Goal: Task Accomplishment & Management: Use online tool/utility

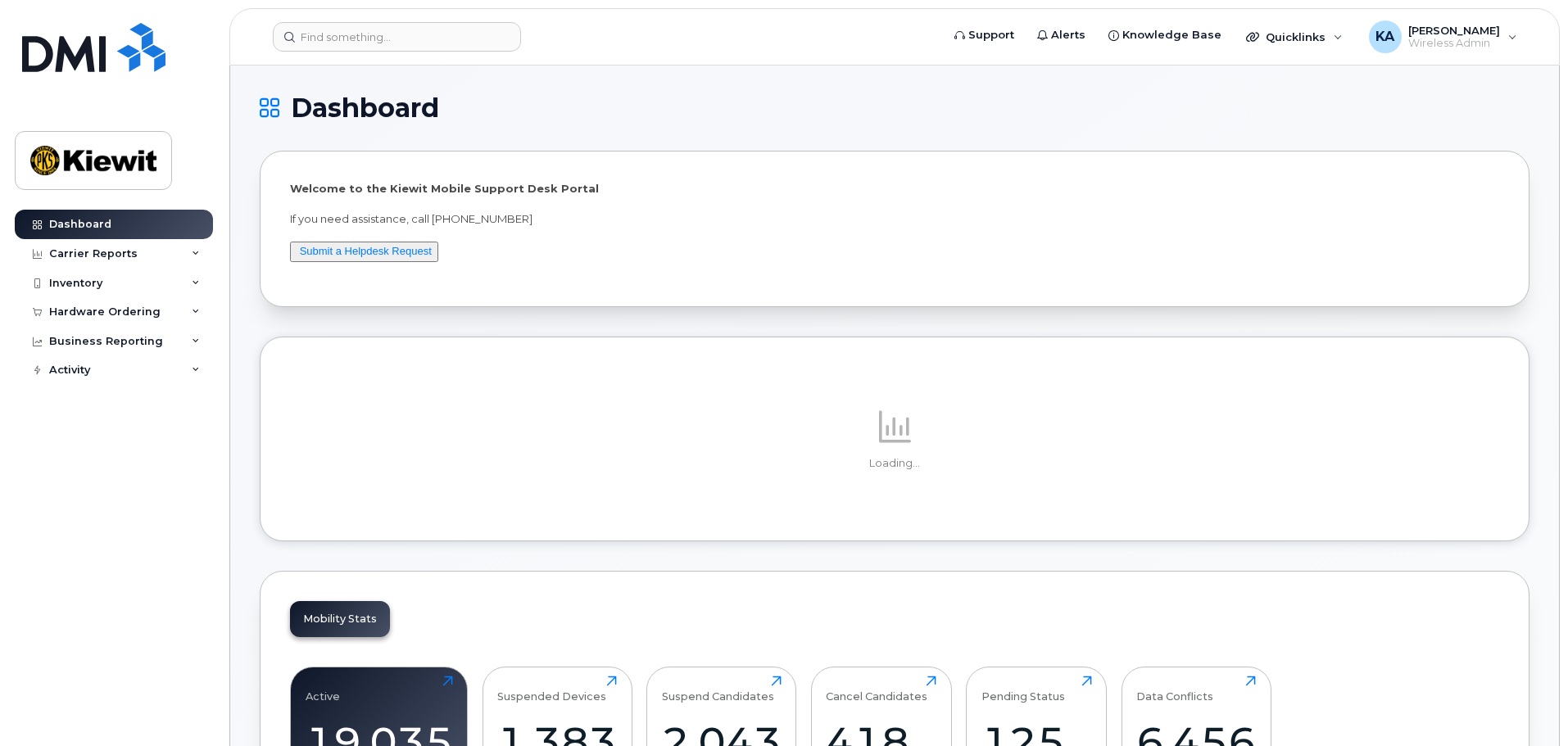
drag, startPoint x: 567, startPoint y: 0, endPoint x: 1373, endPoint y: 133, distance: 816.9
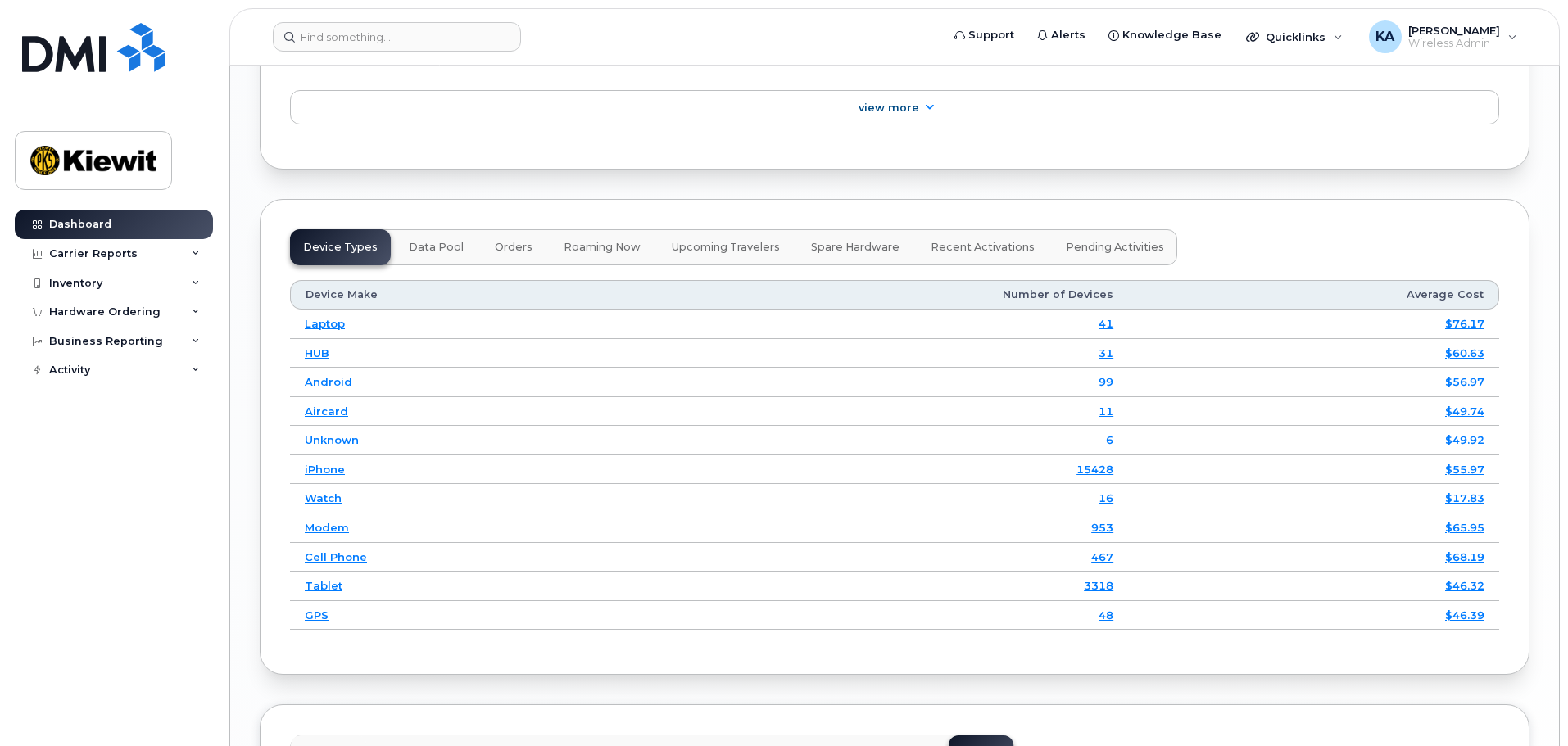
scroll to position [2086, 0]
click at [100, 289] on div "Inventory" at bounding box center [76, 283] width 53 height 13
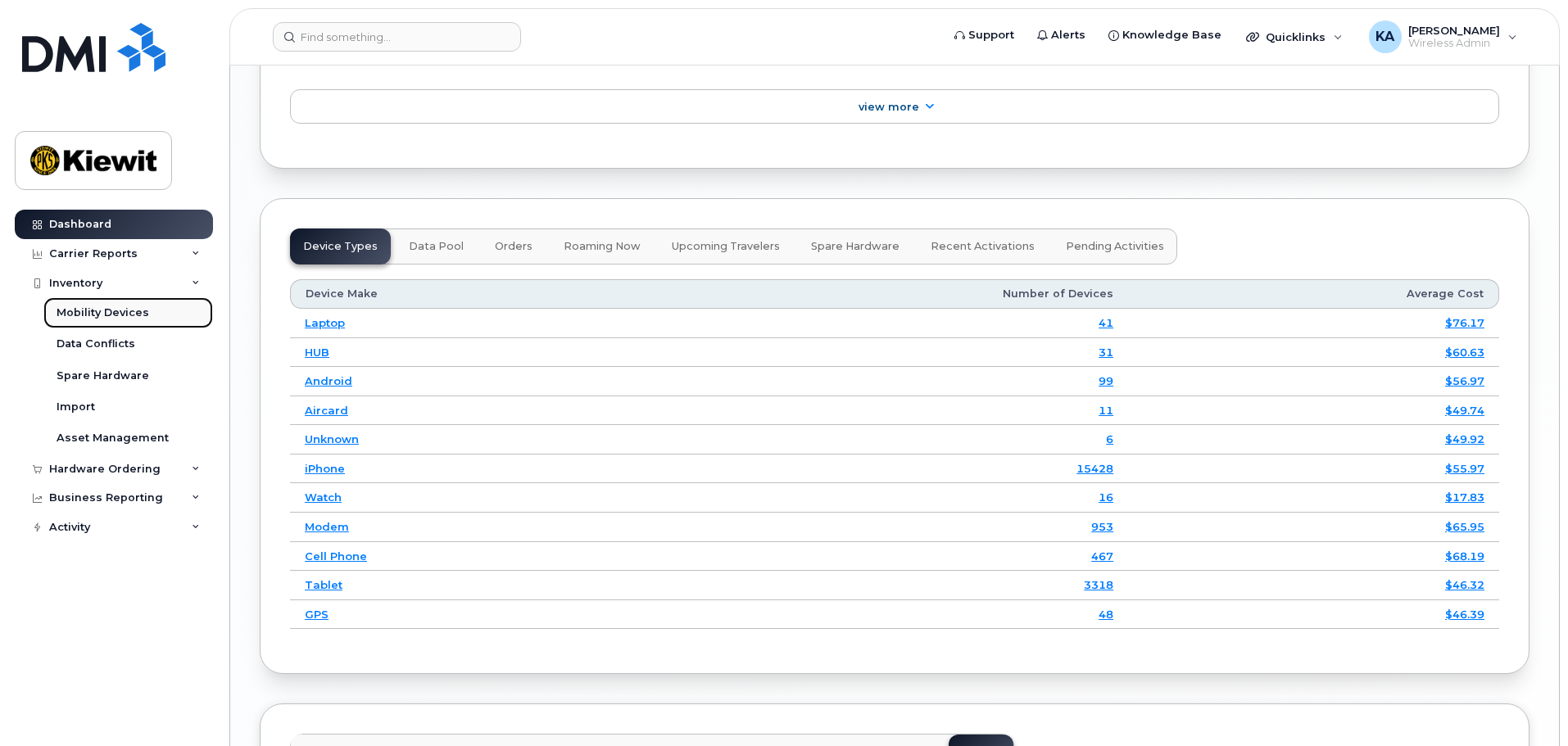
click at [110, 311] on div "Mobility Devices" at bounding box center [103, 313] width 93 height 15
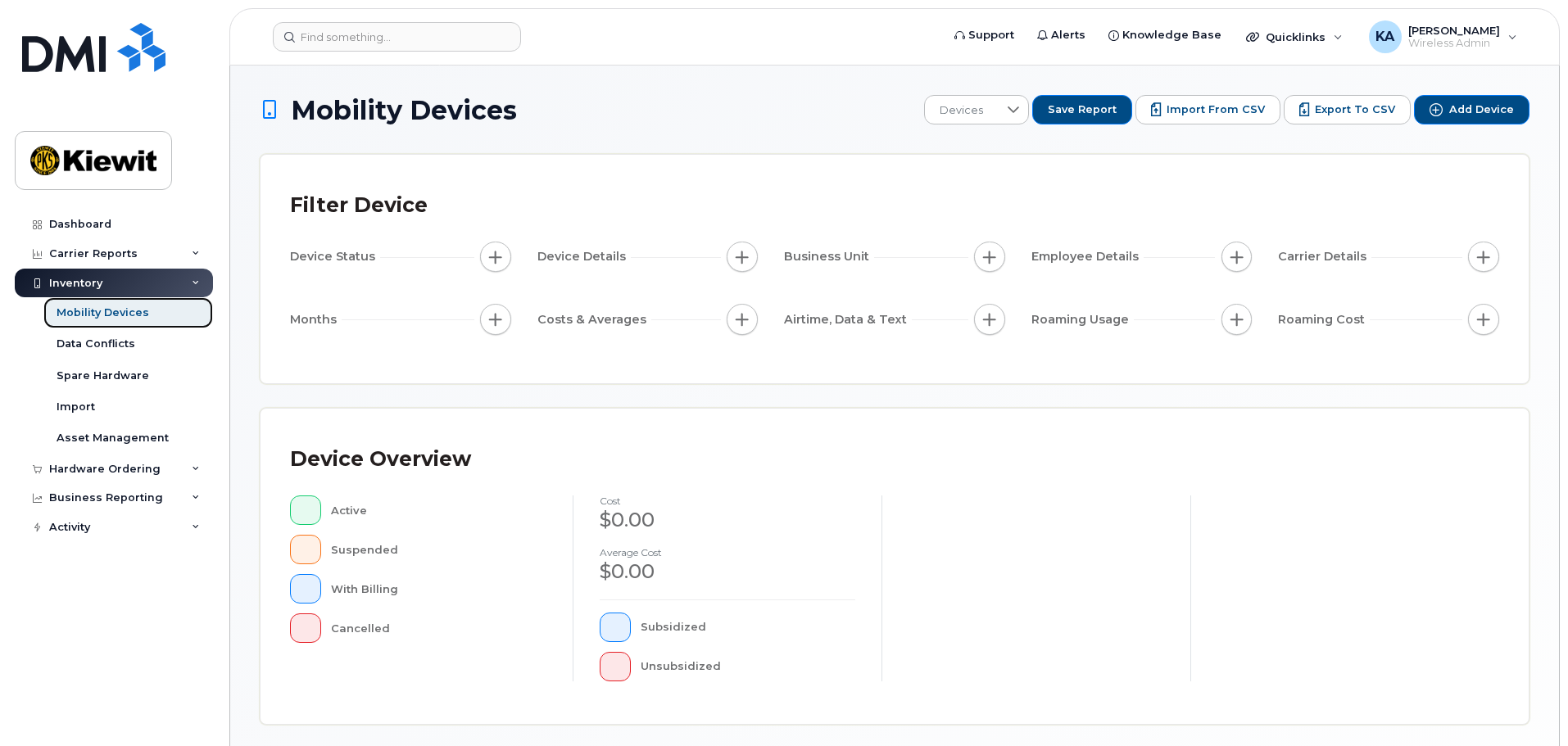
scroll to position [380, 0]
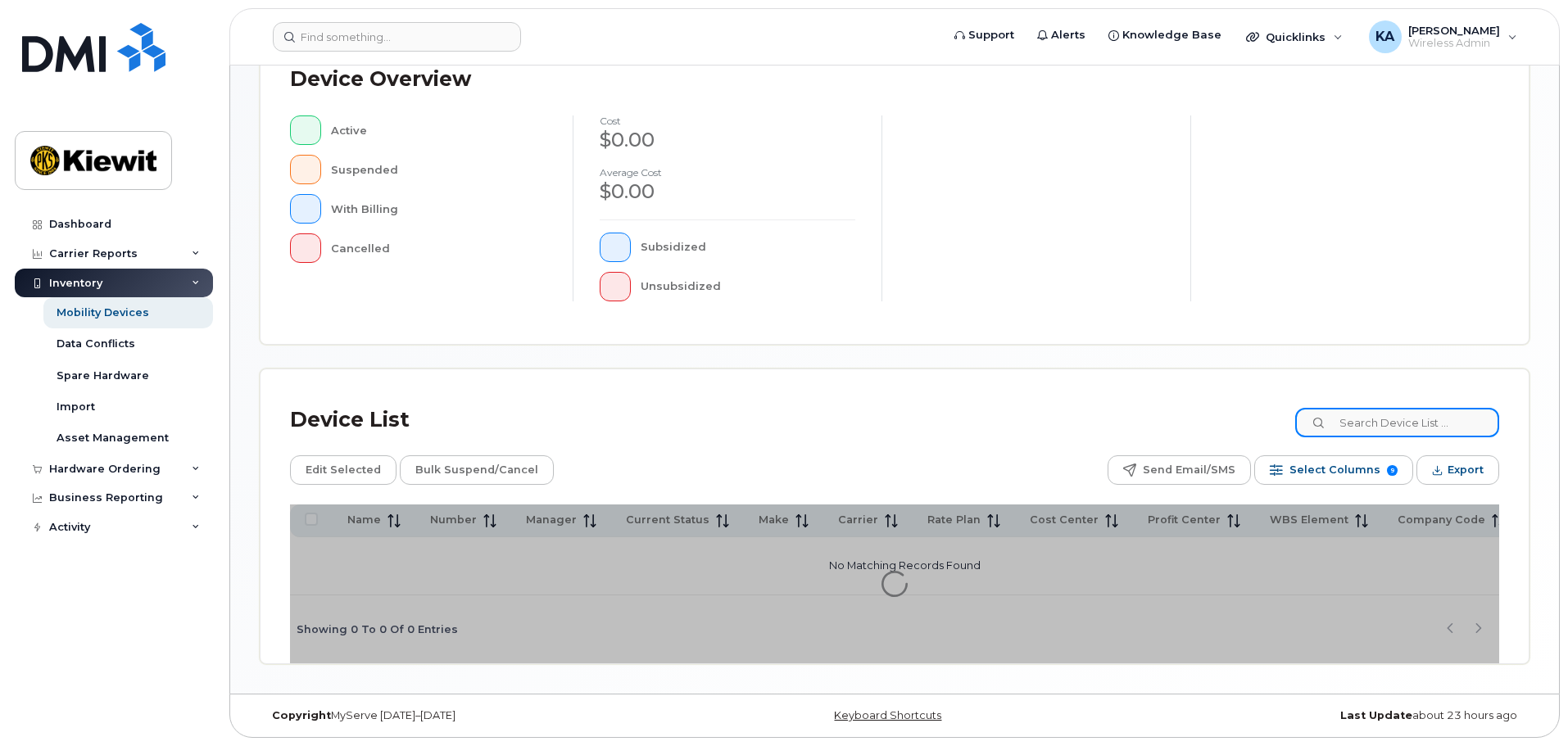
click at [1411, 422] on input at bounding box center [1397, 422] width 204 height 29
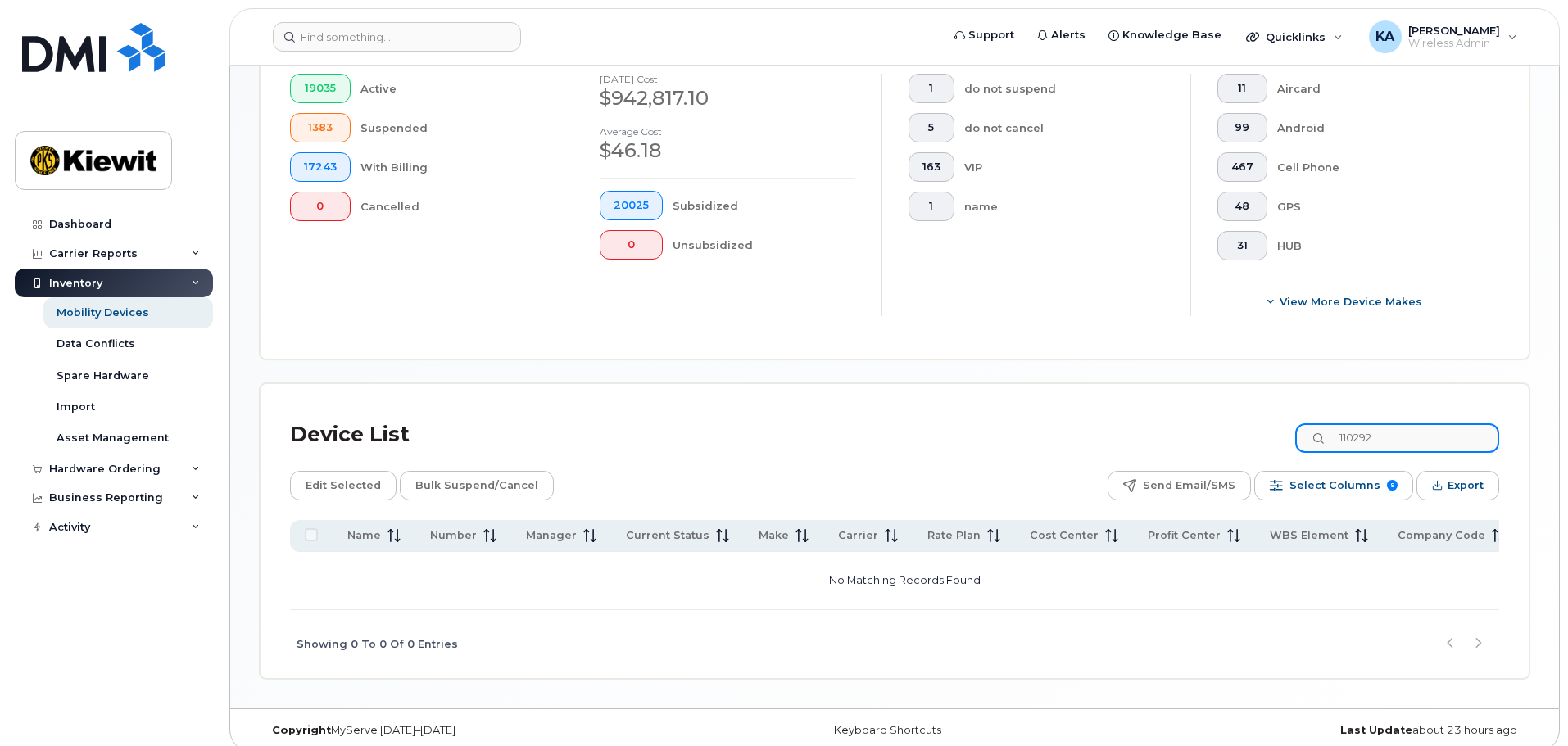
scroll to position [465, 0]
click at [1413, 428] on input "110292" at bounding box center [1397, 437] width 204 height 29
click at [1363, 423] on input "1110190" at bounding box center [1397, 437] width 204 height 29
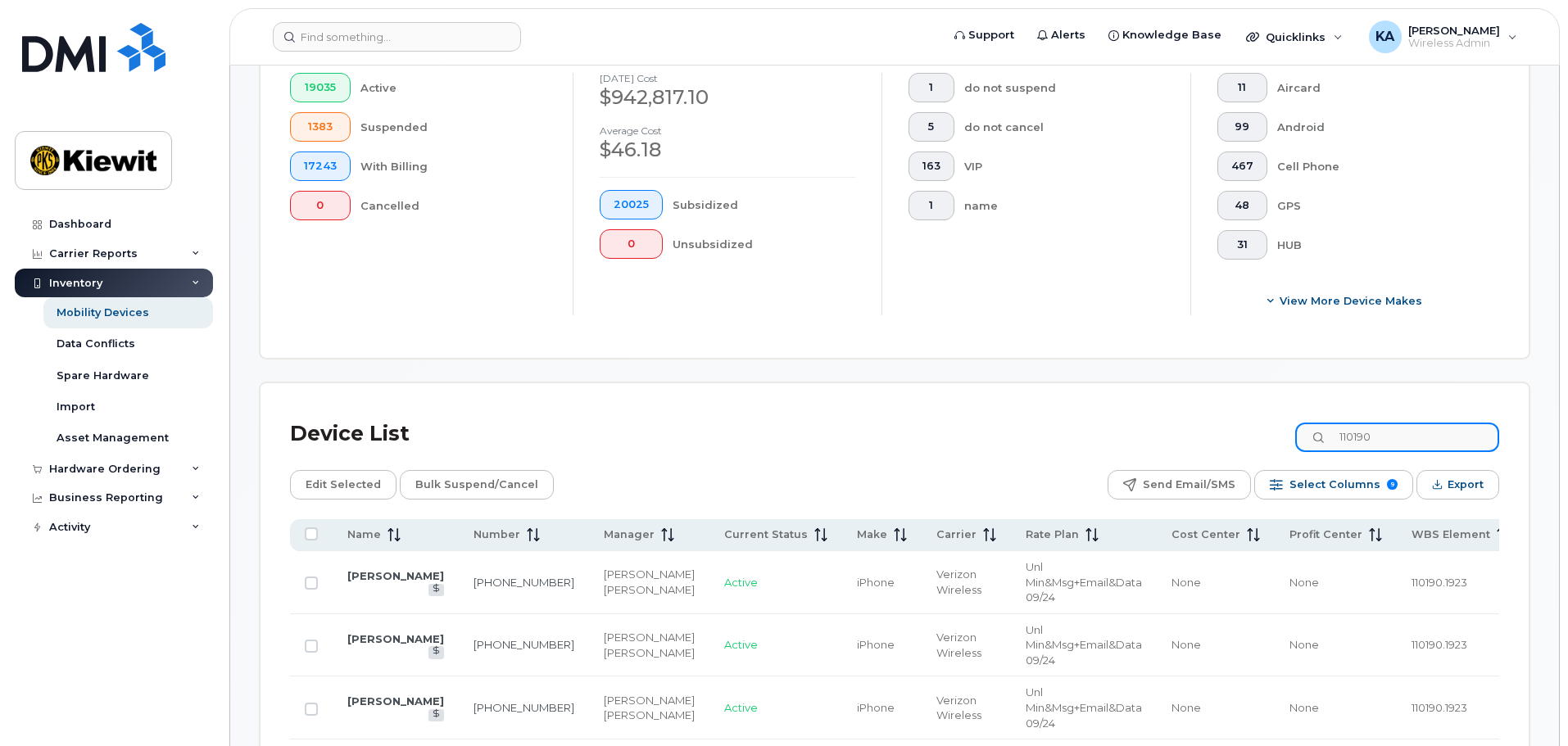
click at [1409, 425] on input "110190" at bounding box center [1397, 437] width 204 height 29
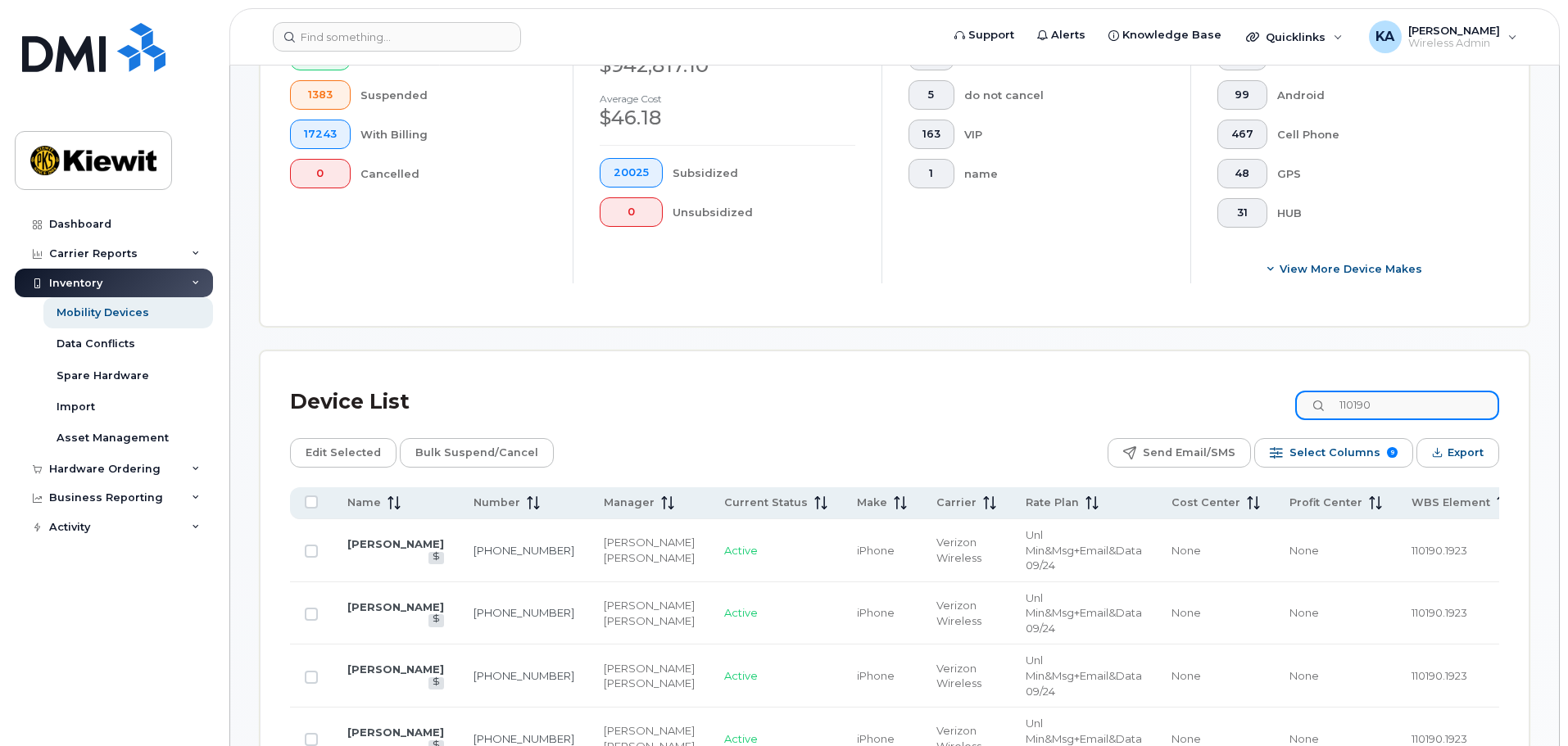
scroll to position [573, 0]
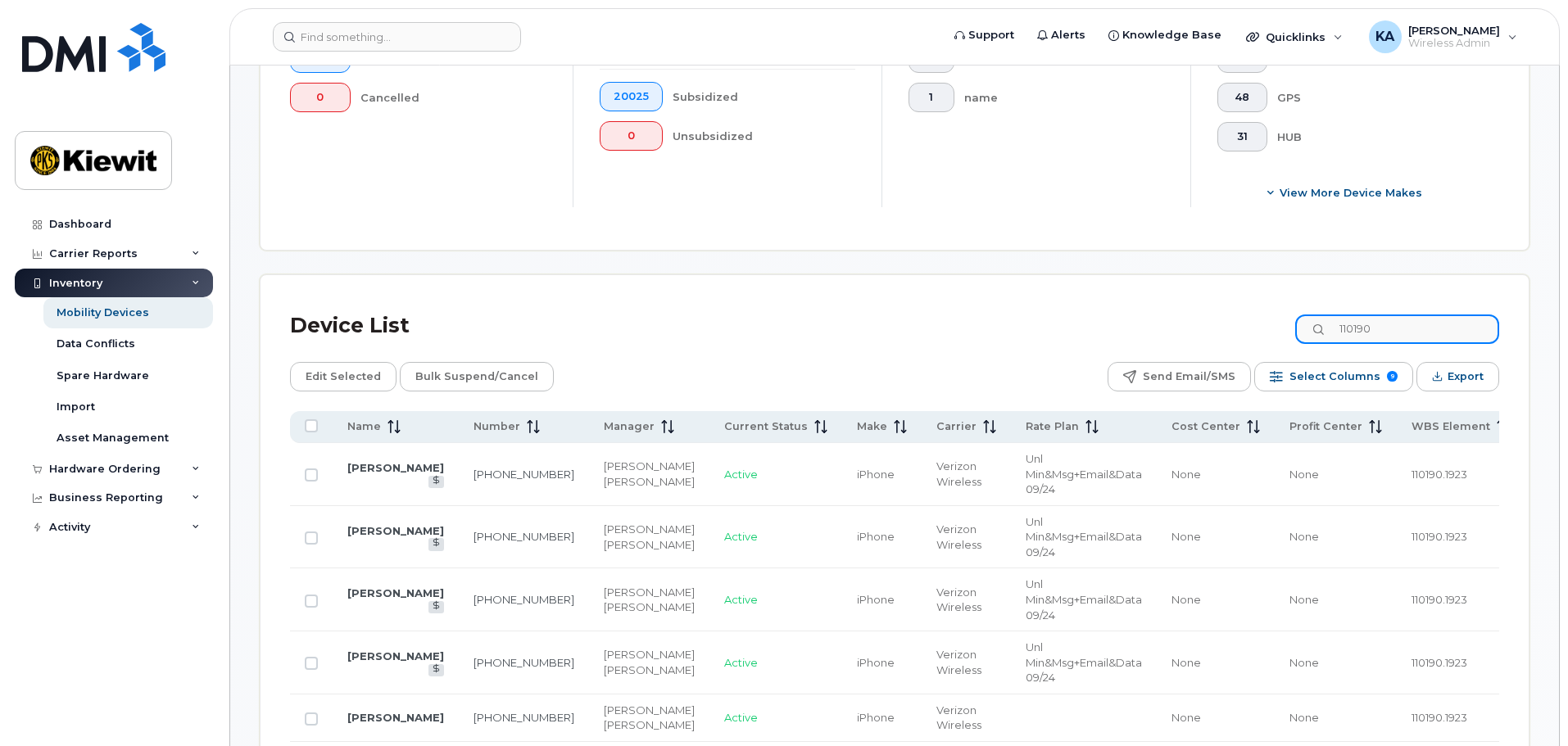
click at [1405, 318] on input "110190" at bounding box center [1397, 328] width 204 height 29
drag, startPoint x: 1413, startPoint y: 313, endPoint x: 1326, endPoint y: 317, distance: 87.1
click at [1326, 317] on input "110190" at bounding box center [1397, 328] width 204 height 29
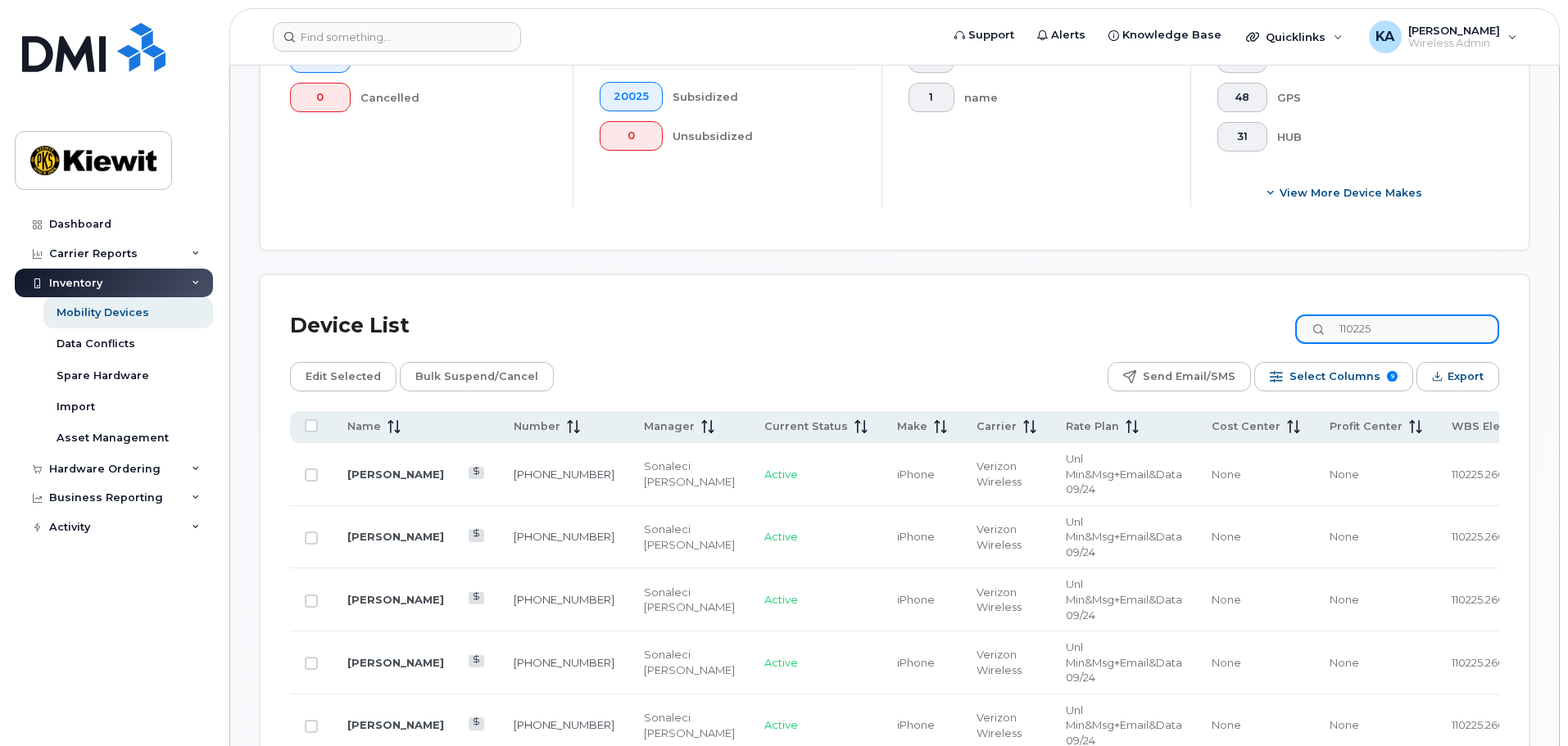
type input "110225"
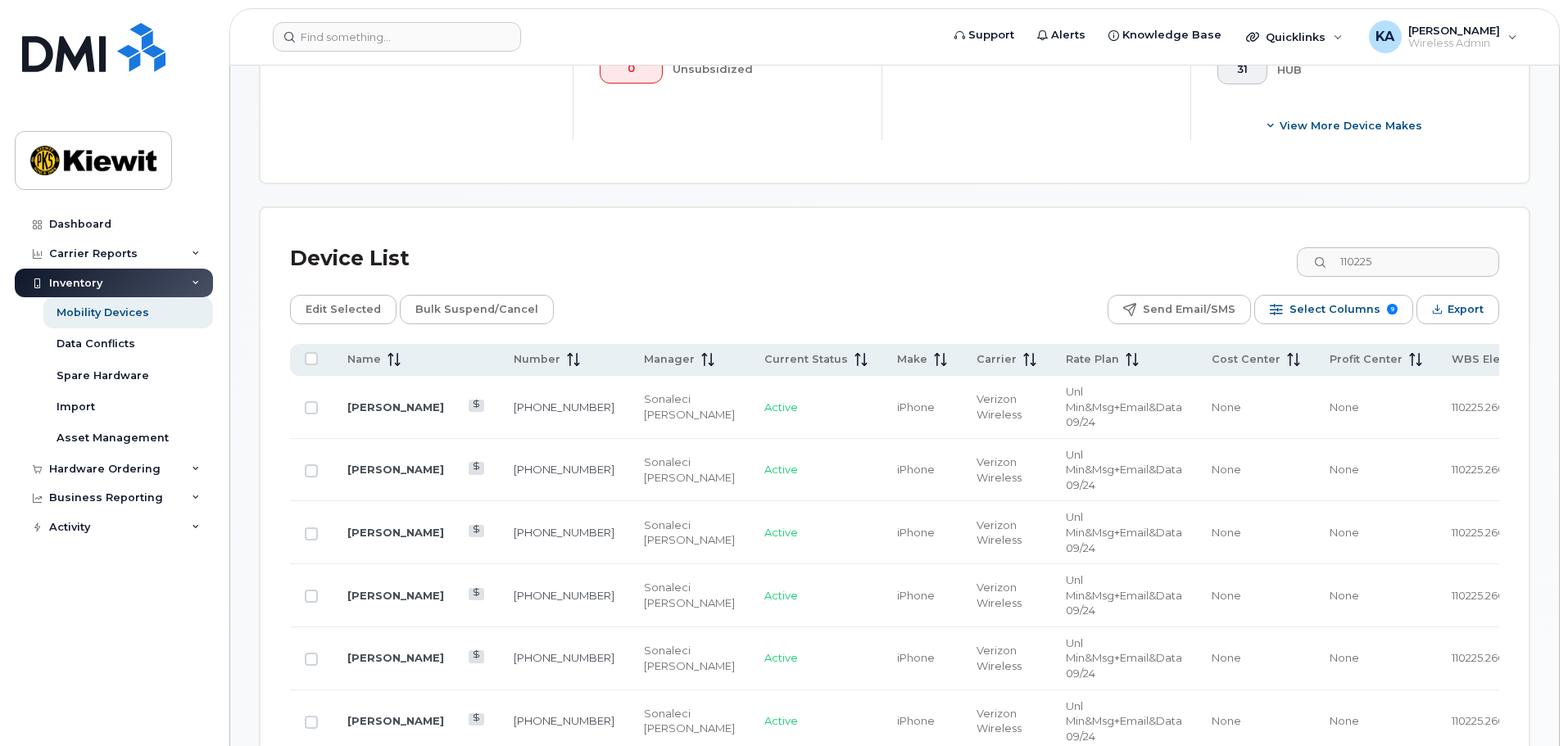
scroll to position [409, 0]
